Goal: Check status: Check status

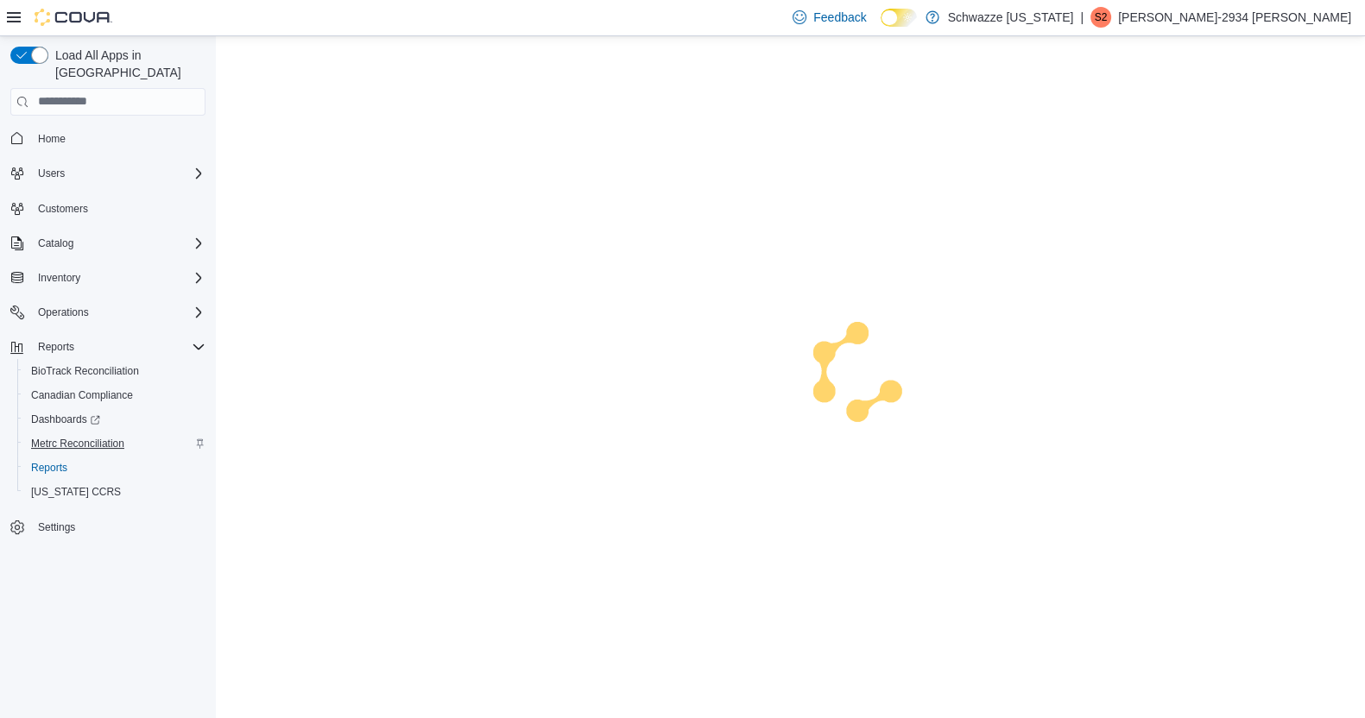
click at [31, 438] on span "Metrc Reconciliation" at bounding box center [77, 444] width 93 height 14
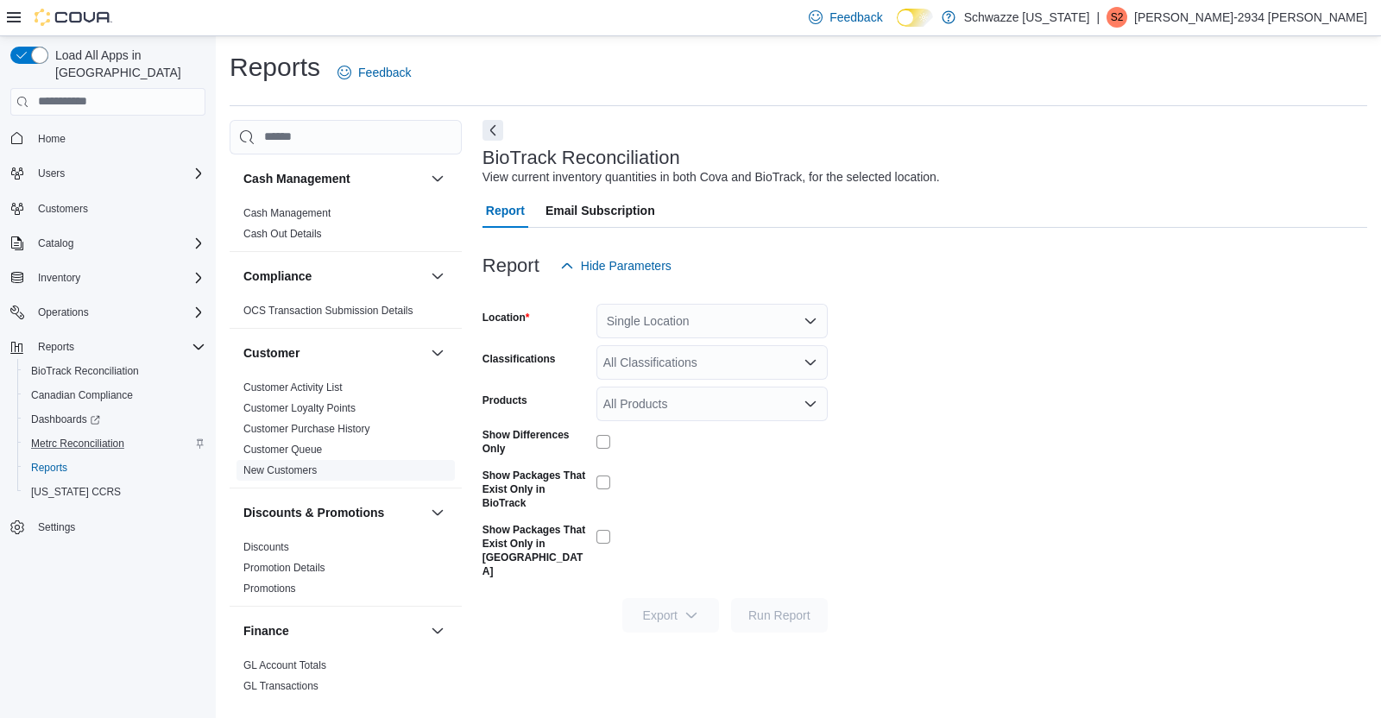
click at [299, 475] on link "New Customers" at bounding box center [279, 470] width 73 height 12
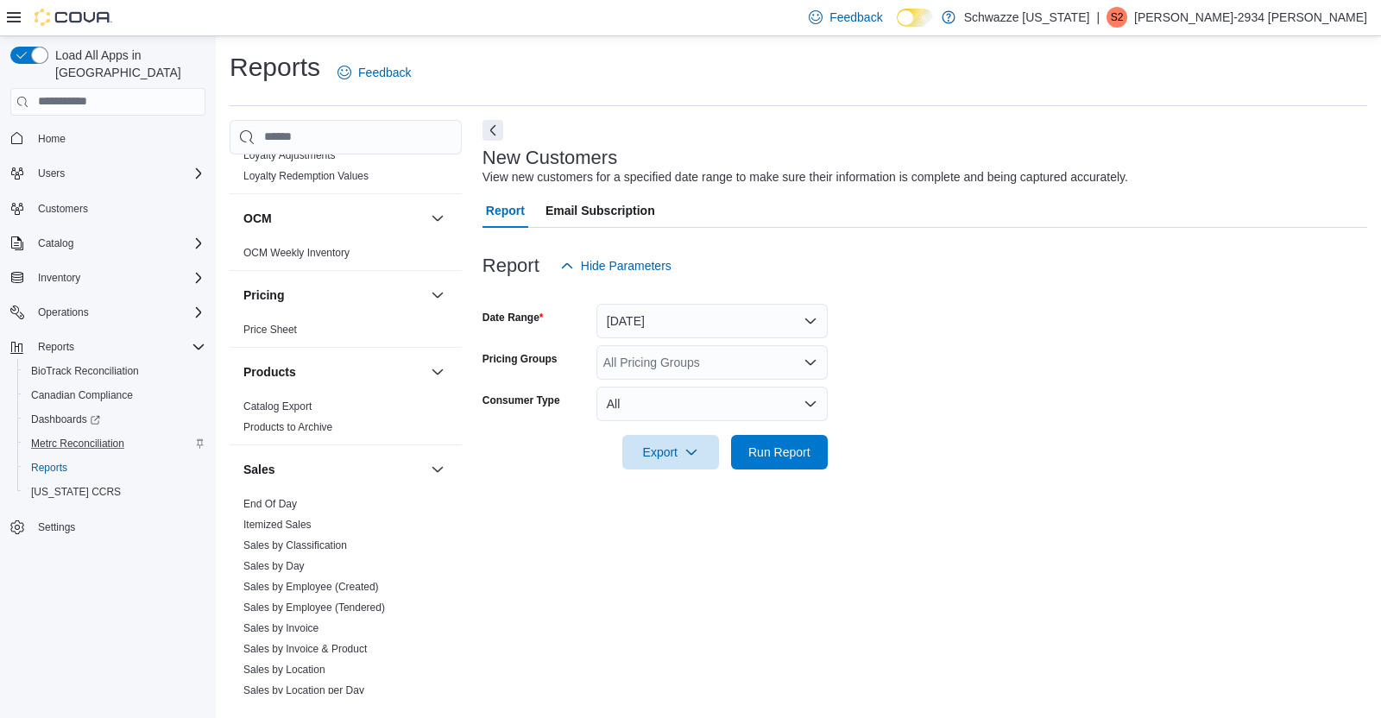
scroll to position [914, 0]
click at [255, 498] on link "End Of Day" at bounding box center [270, 502] width 54 height 12
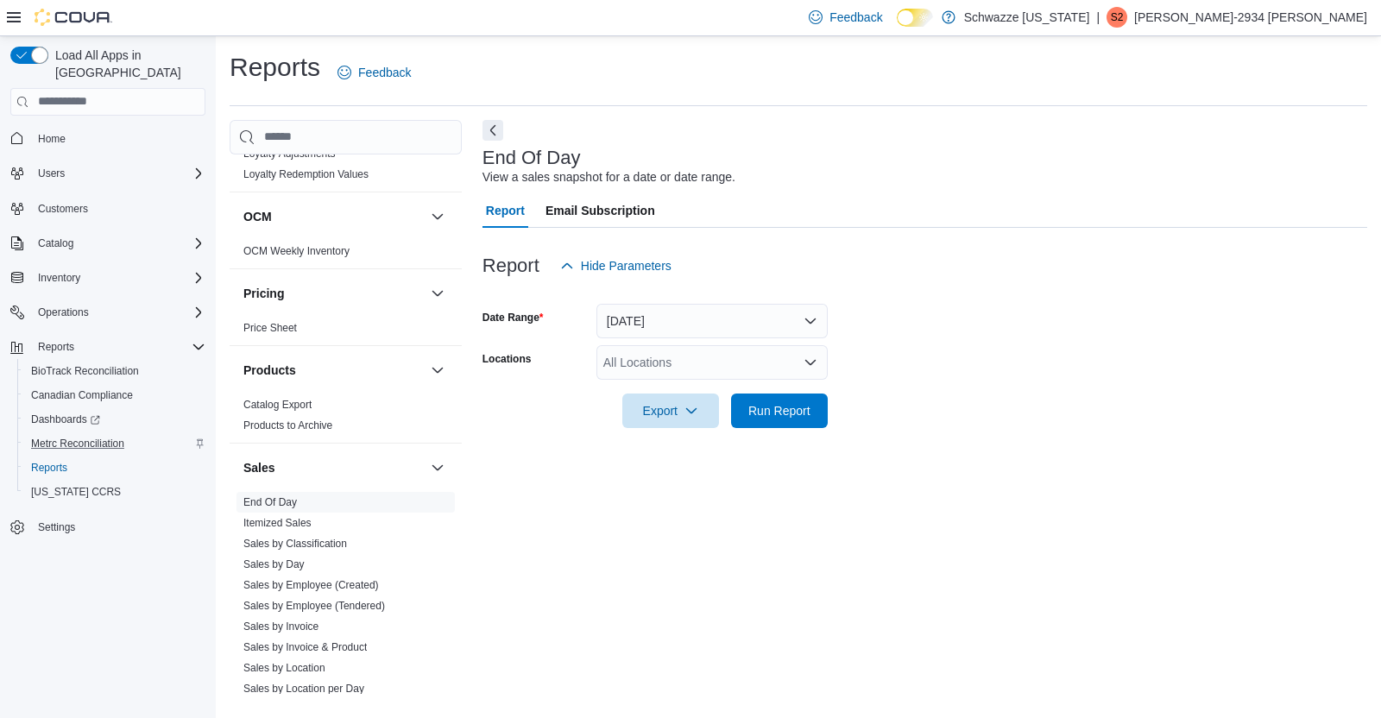
click at [804, 363] on icon "Open list of options" at bounding box center [811, 363] width 14 height 14
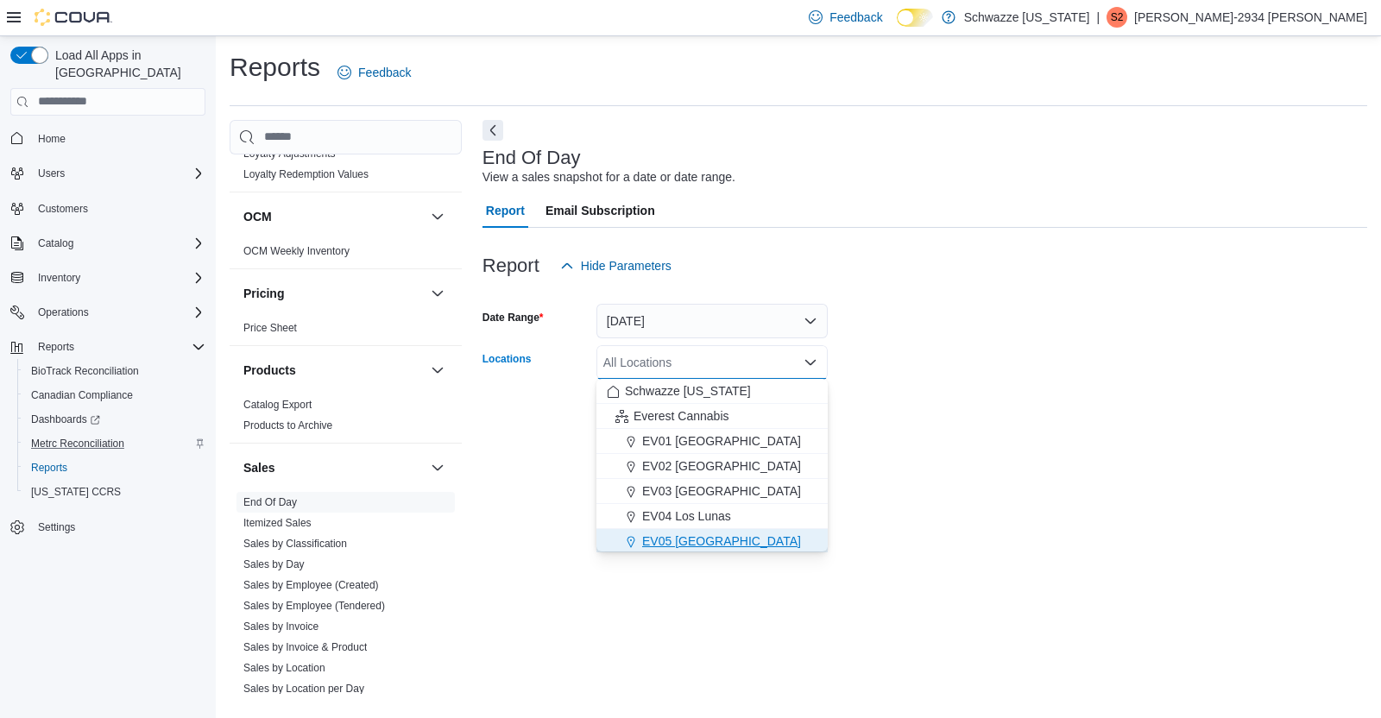
click at [706, 551] on button "EV05 Uptown" at bounding box center [711, 541] width 231 height 25
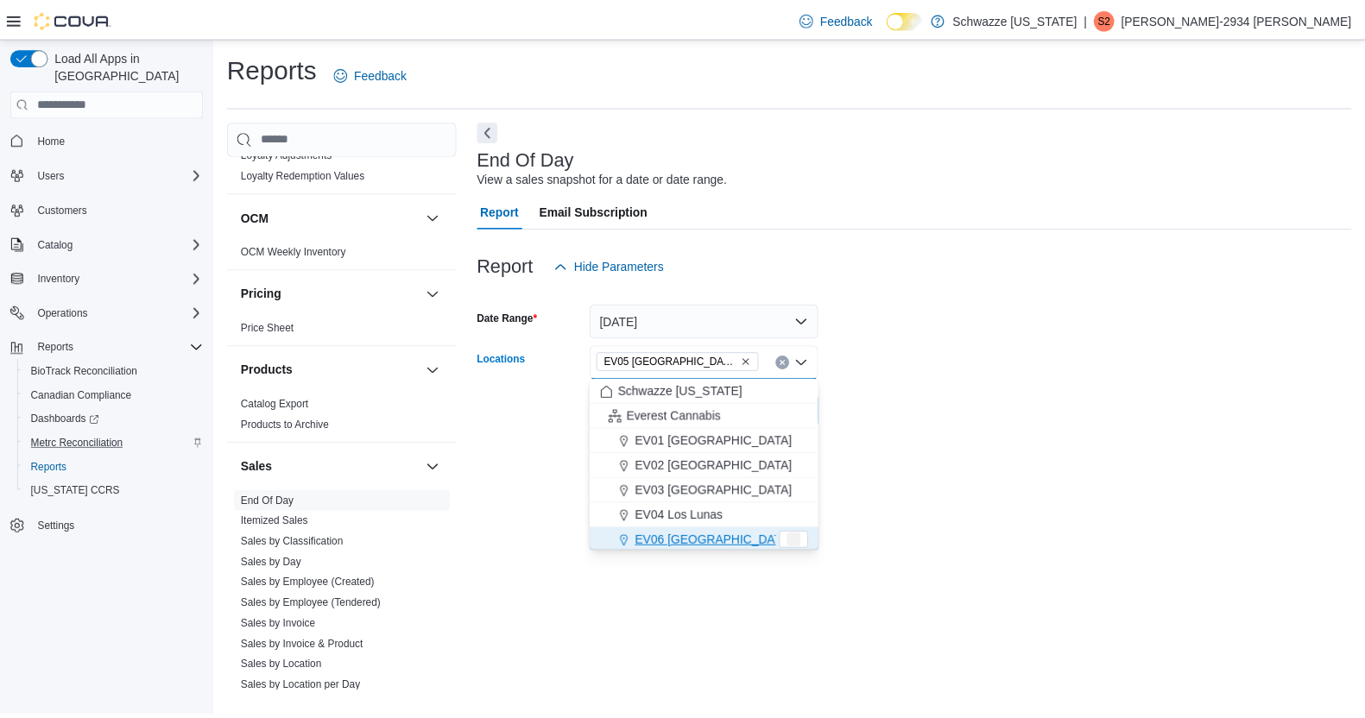
scroll to position [3, 0]
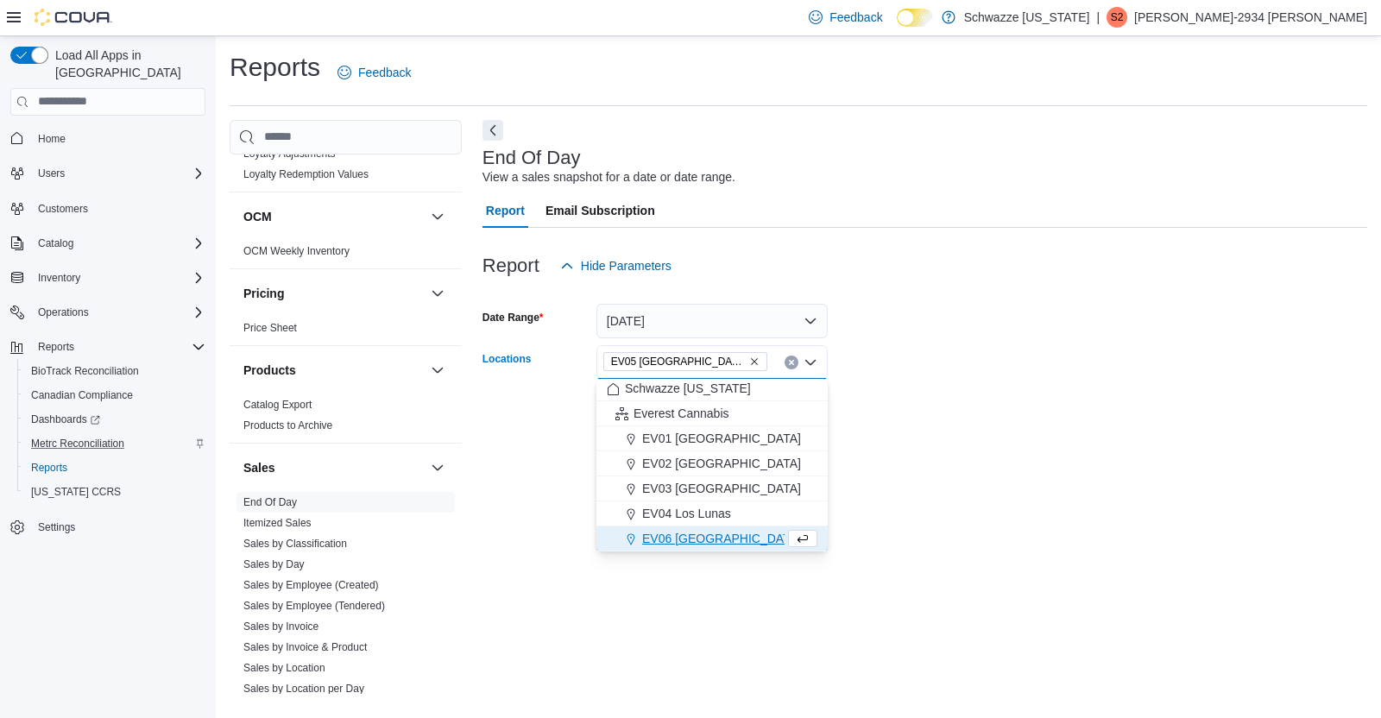
click at [935, 268] on div "Report Hide Parameters" at bounding box center [924, 266] width 885 height 35
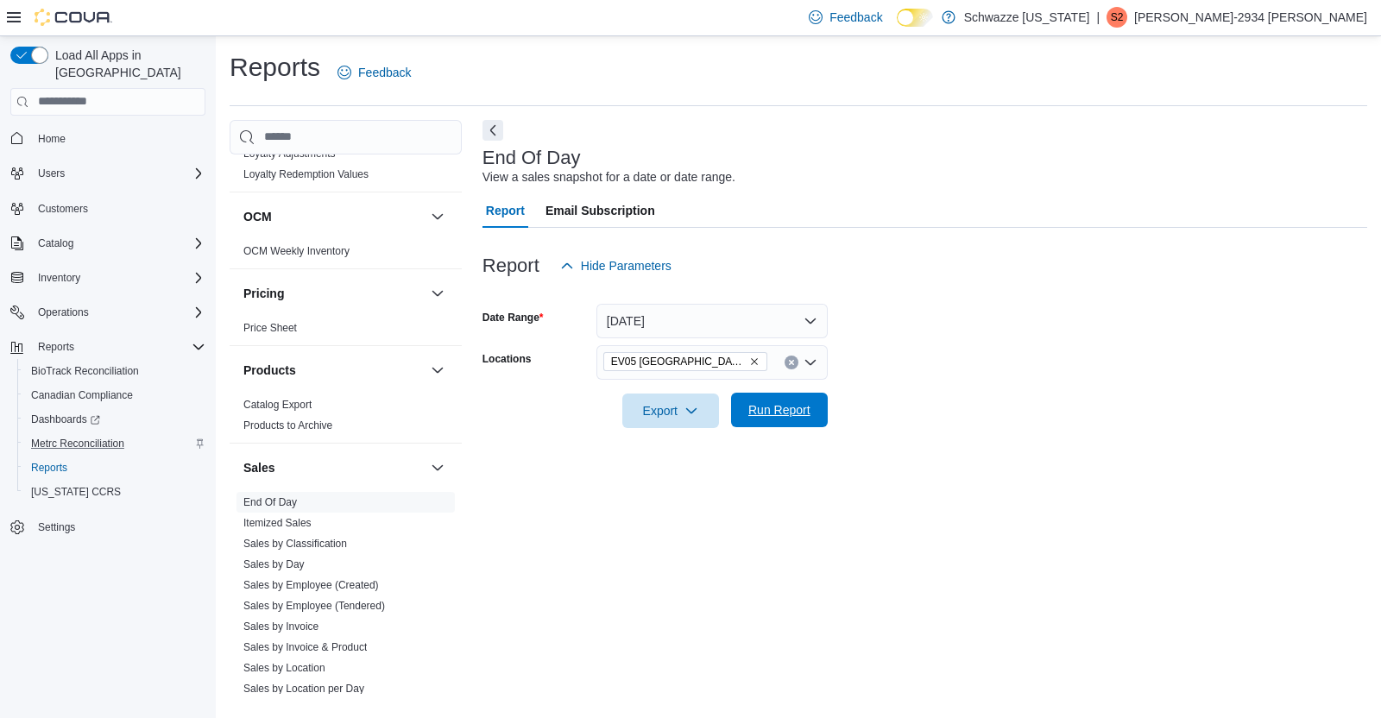
click at [789, 423] on span "Run Report" at bounding box center [779, 410] width 76 height 35
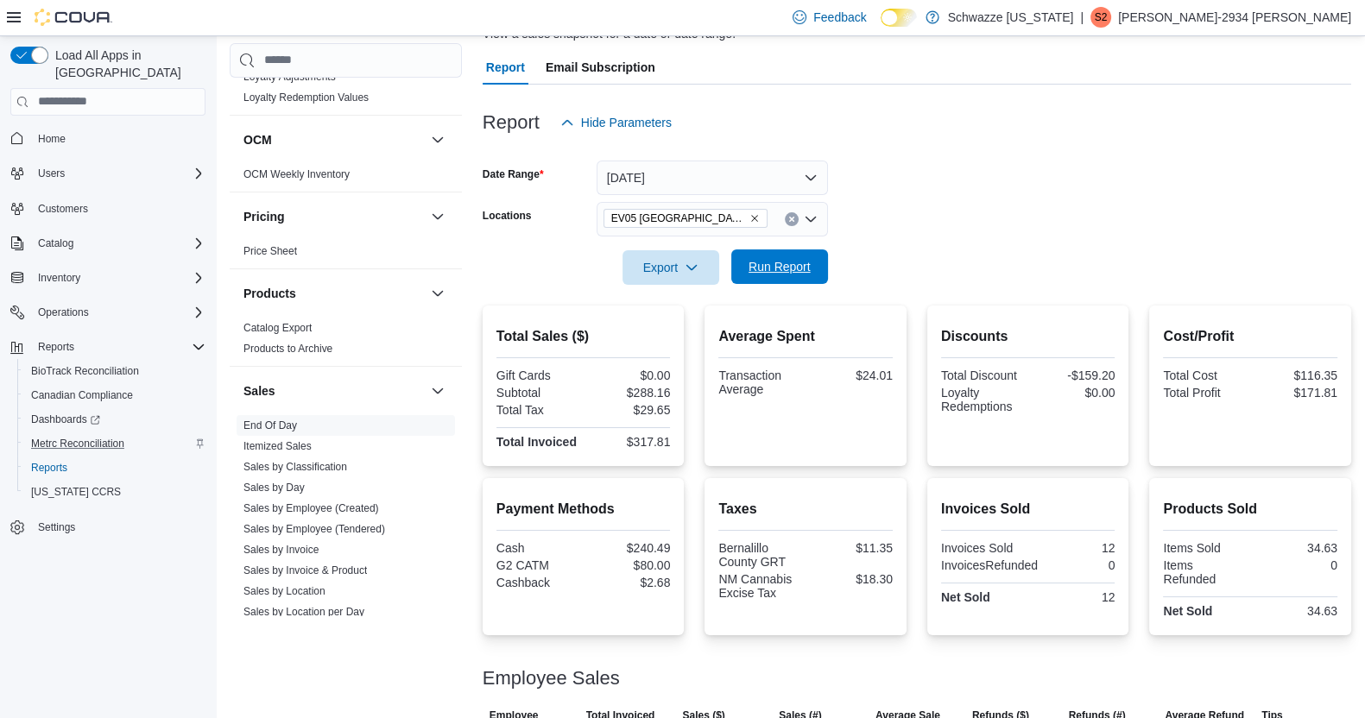
scroll to position [267, 0]
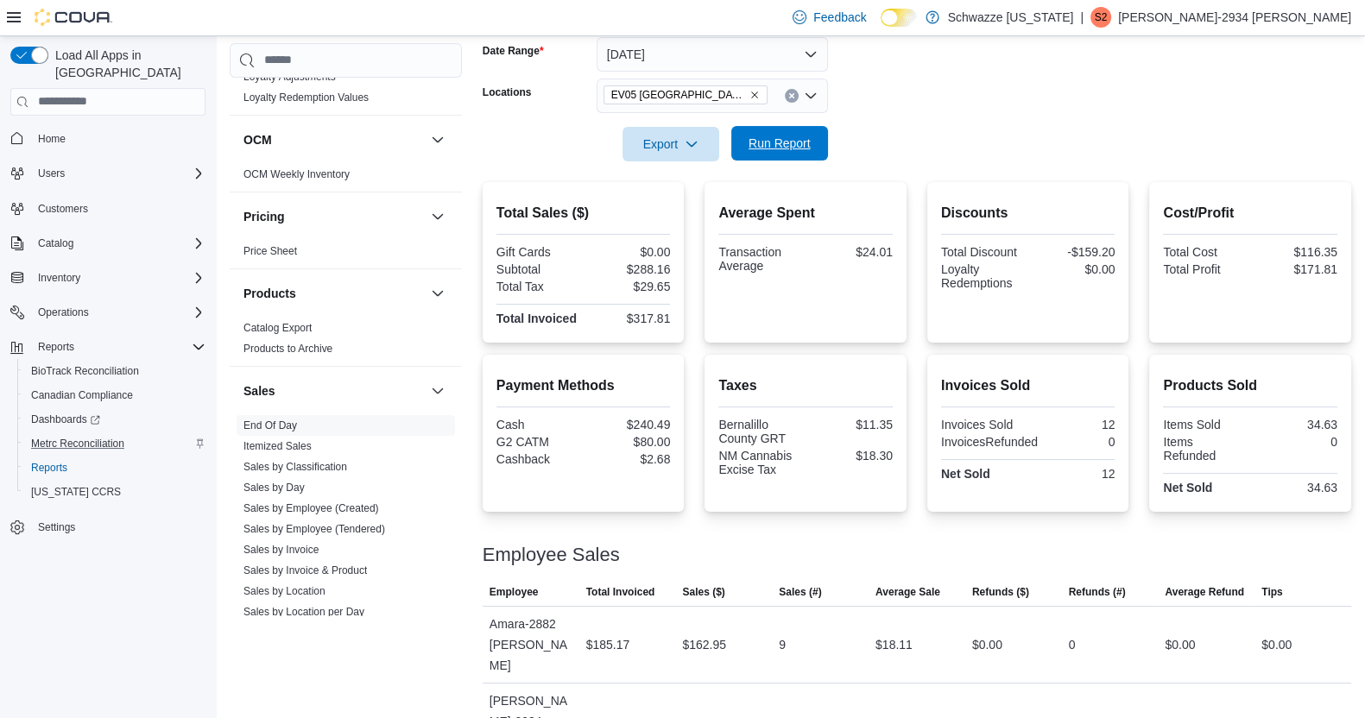
click at [772, 150] on span "Run Report" at bounding box center [779, 143] width 62 height 17
click at [1214, 397] on div "Products Sold Items Sold 41.63 Items Refunded 0 Net Sold 41.63" at bounding box center [1250, 436] width 174 height 123
click at [804, 148] on span "Run Report" at bounding box center [779, 143] width 62 height 17
